Goal: Information Seeking & Learning: Learn about a topic

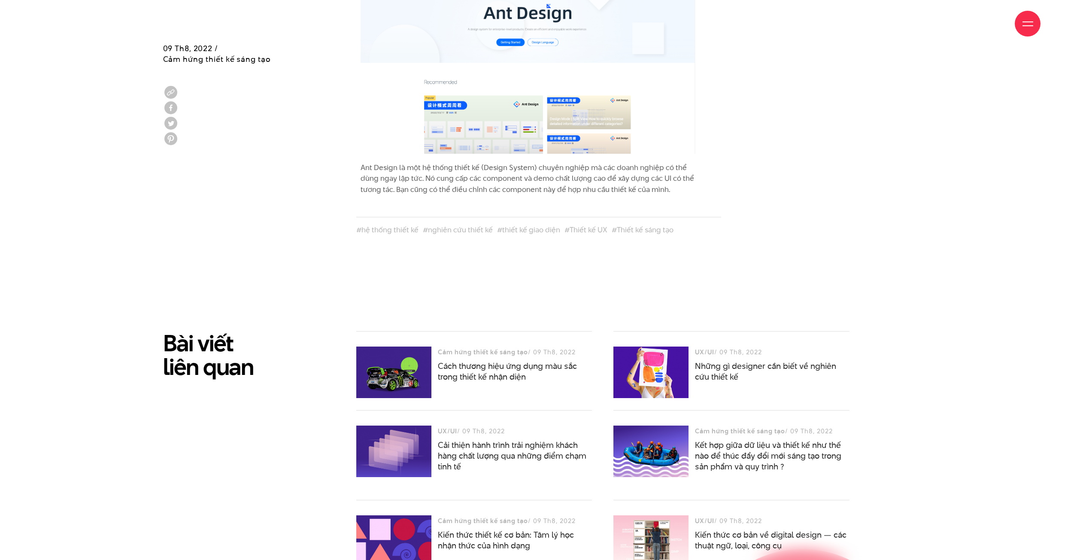
scroll to position [4140, 0]
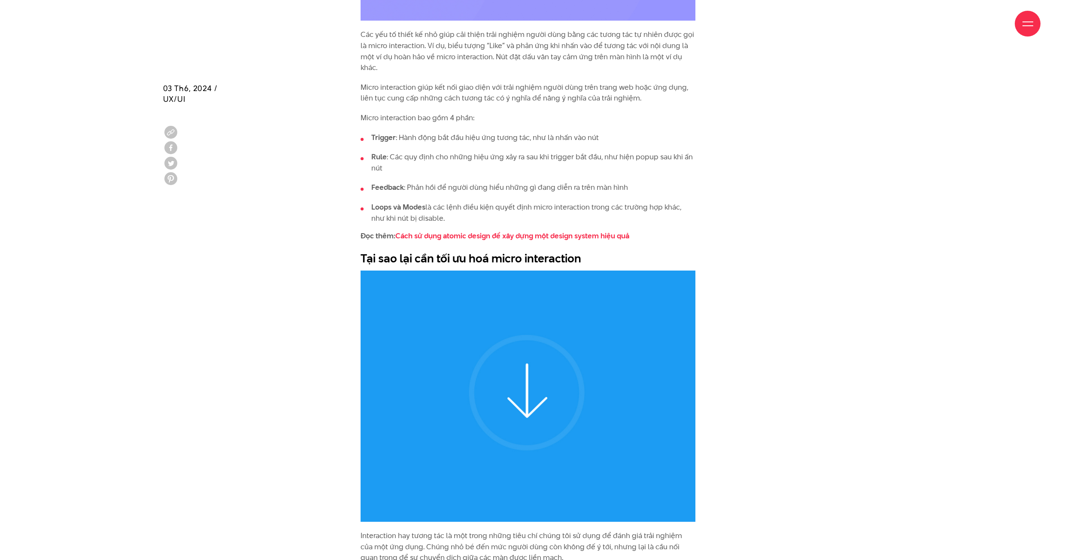
scroll to position [1222, 0]
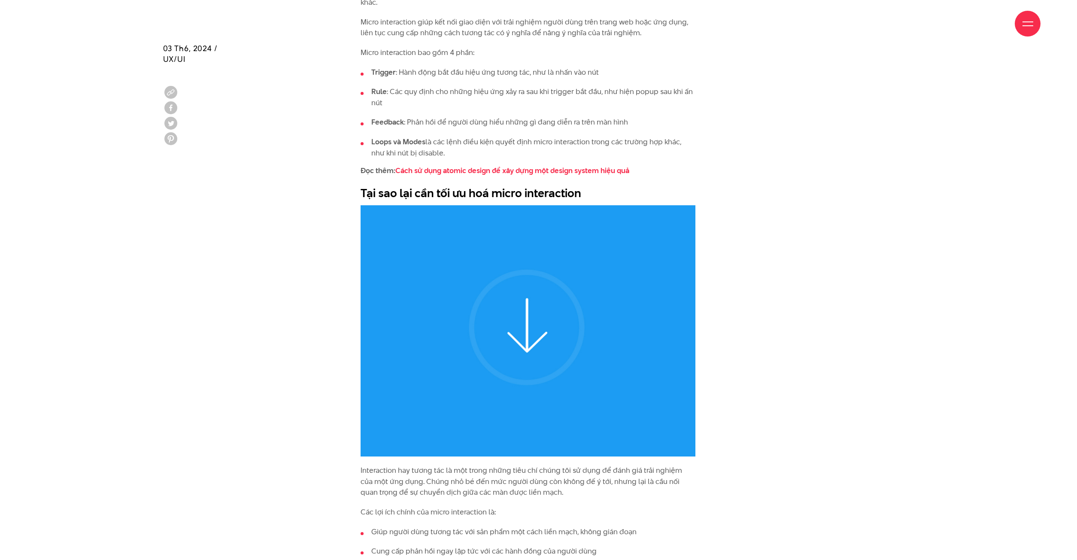
click at [512, 337] on img at bounding box center [528, 330] width 335 height 251
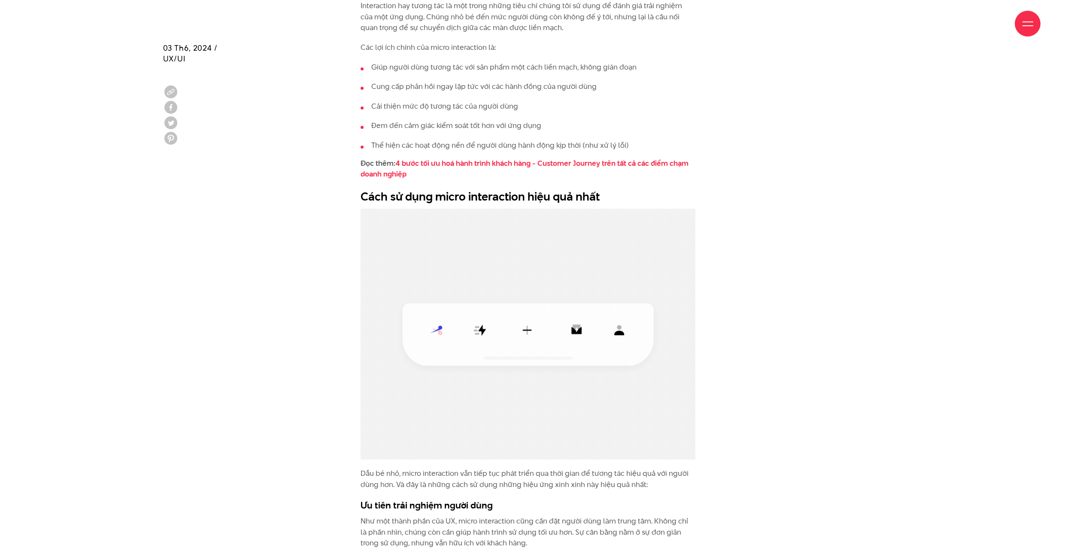
scroll to position [1686, 0]
click at [551, 310] on img at bounding box center [528, 334] width 335 height 251
click at [501, 316] on img at bounding box center [528, 334] width 335 height 251
click at [480, 189] on h2 "Cách sử dụng micro interaction hiệu quả nhất" at bounding box center [528, 197] width 335 height 16
click at [484, 323] on img at bounding box center [528, 334] width 335 height 251
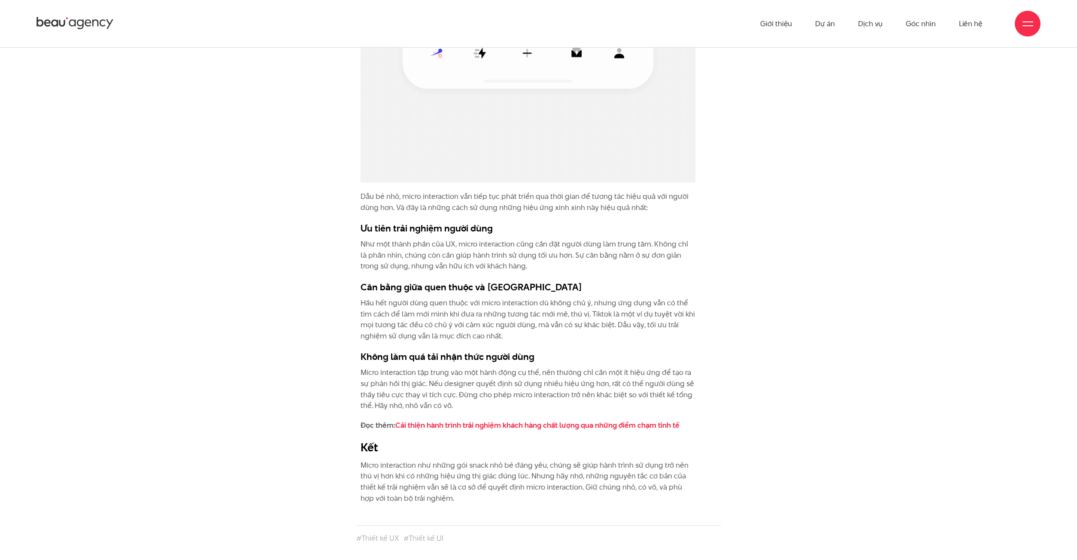
scroll to position [1317, 0]
